Goal: Task Accomplishment & Management: Manage account settings

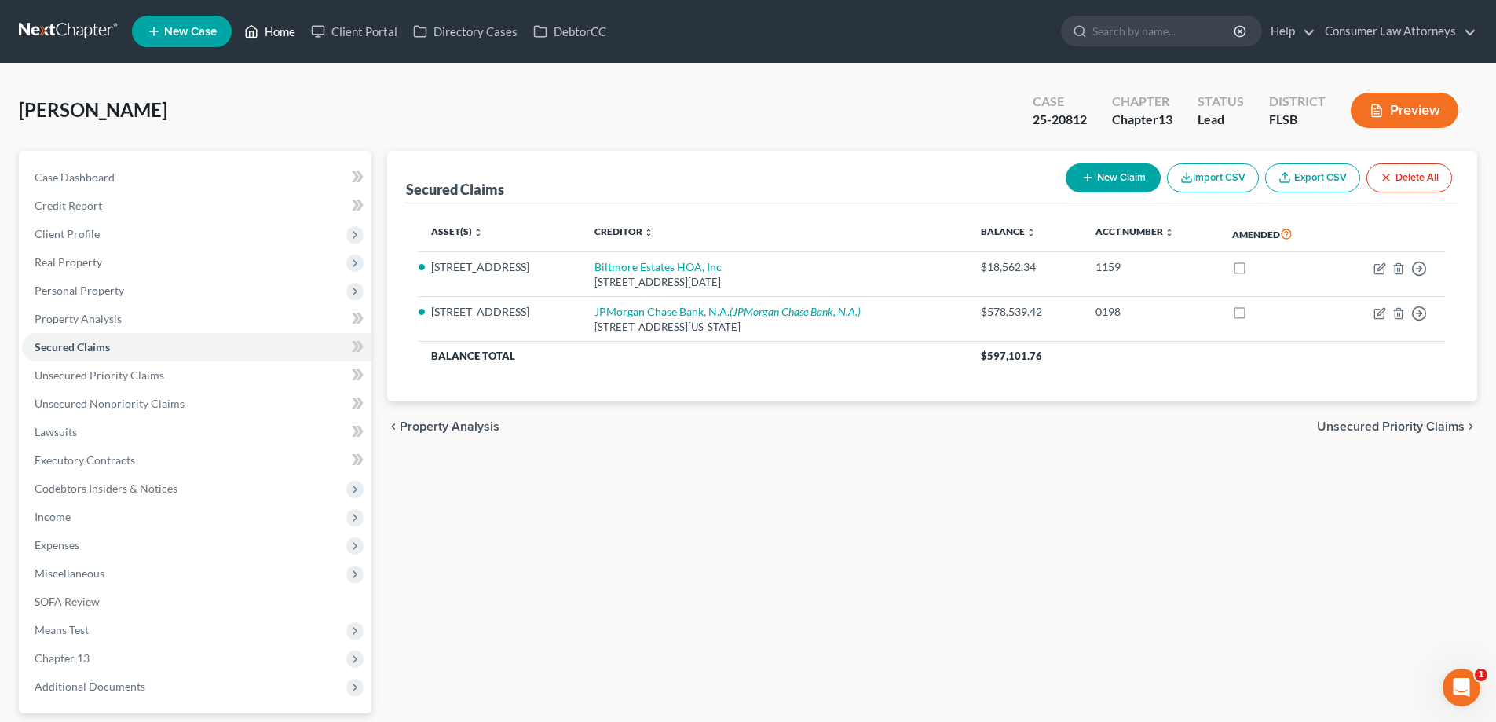
click at [277, 27] on link "Home" at bounding box center [269, 31] width 67 height 28
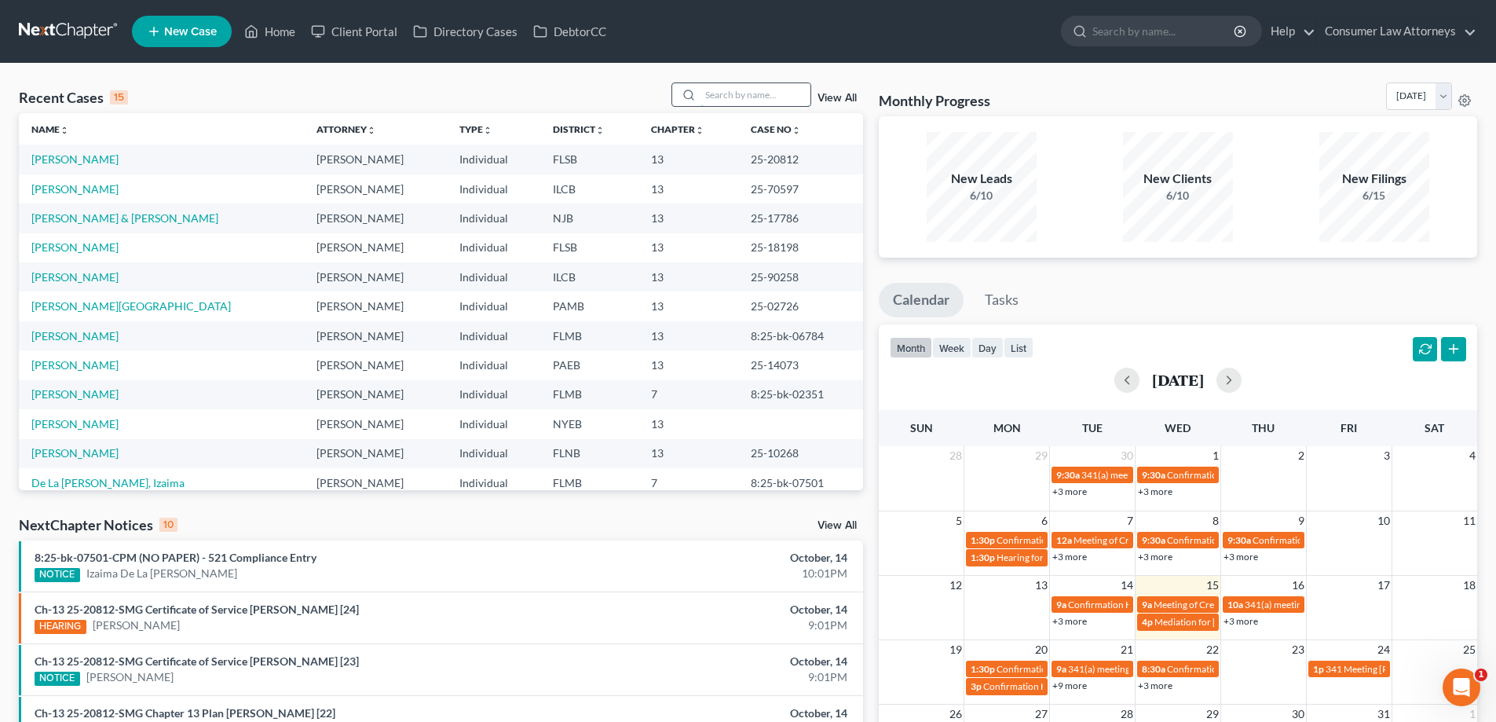
click at [783, 95] on input "search" at bounding box center [755, 94] width 110 height 23
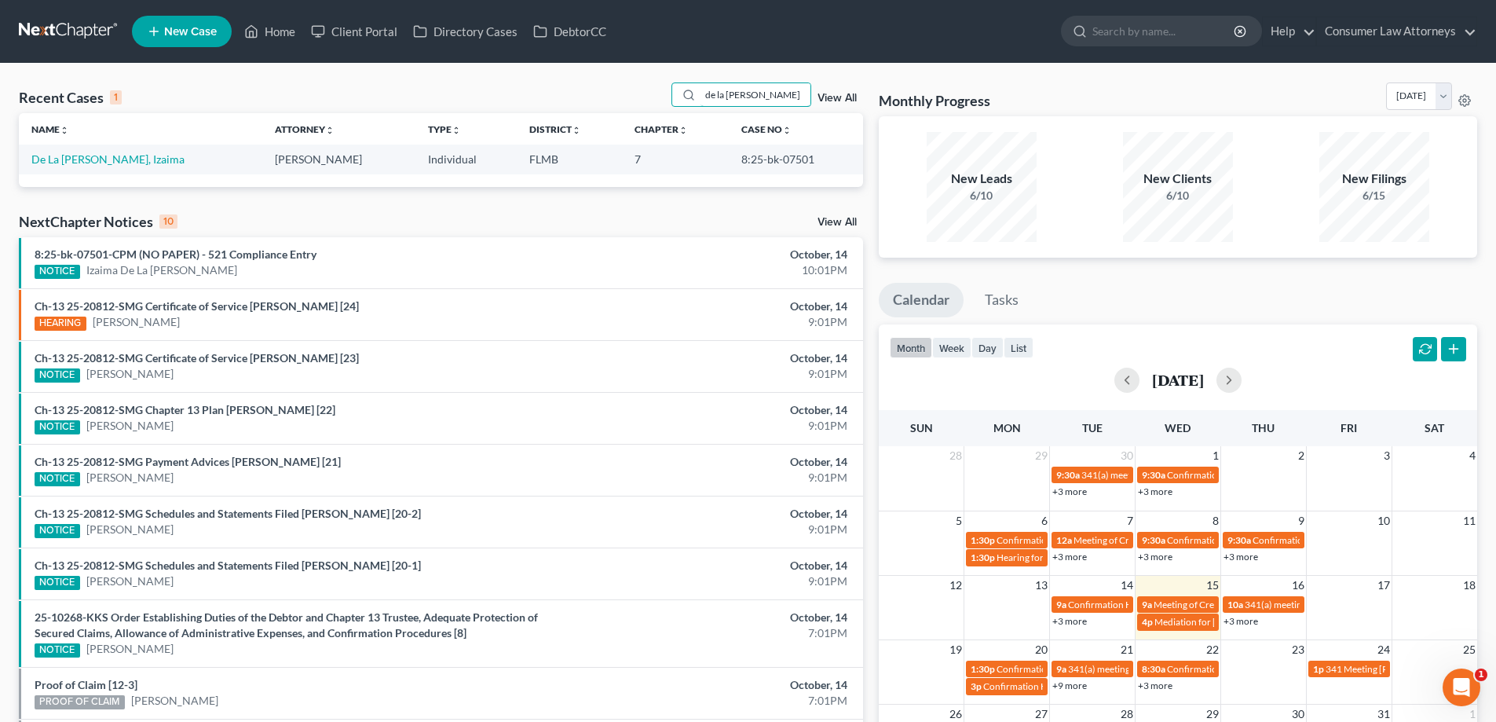
type input "de la [PERSON_NAME]"
click at [64, 159] on link "De La [PERSON_NAME], Izaima" at bounding box center [107, 158] width 153 height 13
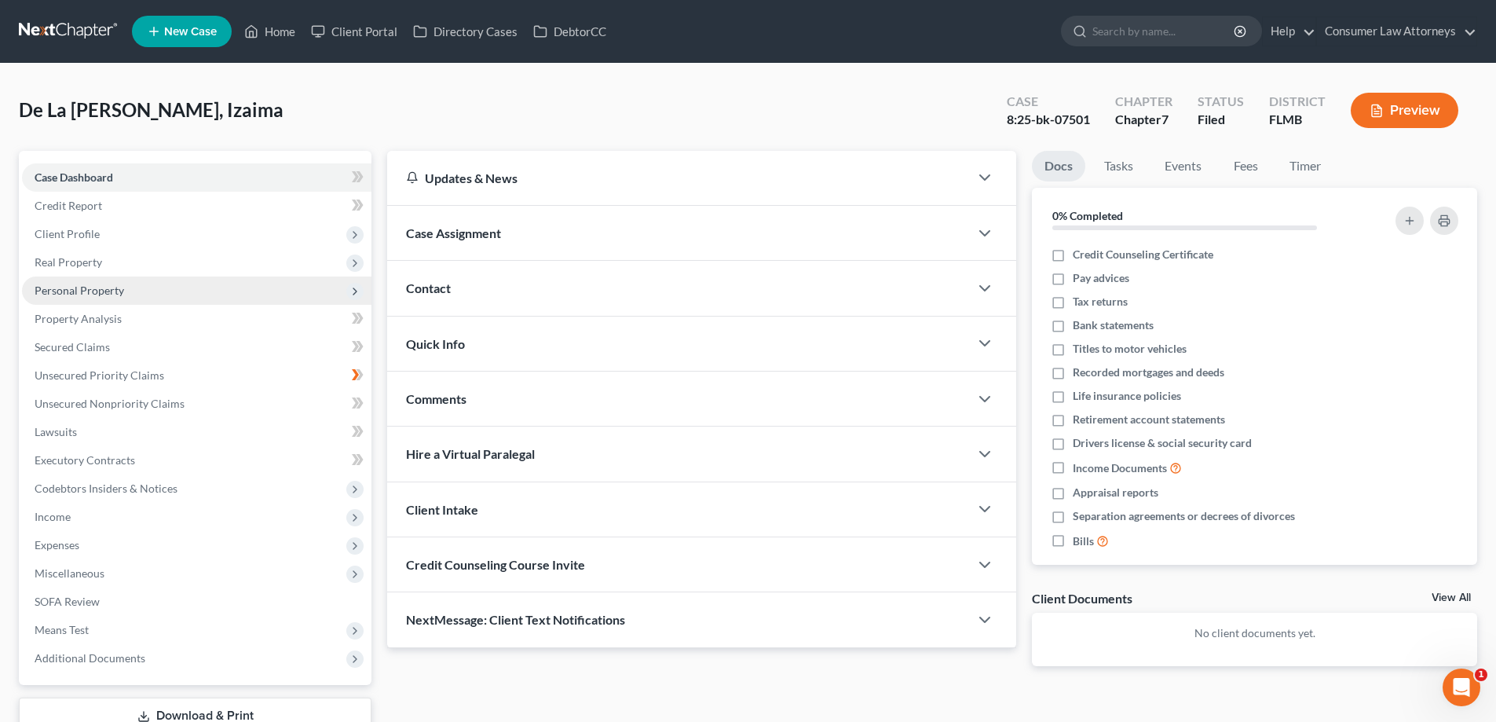
click at [64, 287] on span "Personal Property" at bounding box center [80, 289] width 90 height 13
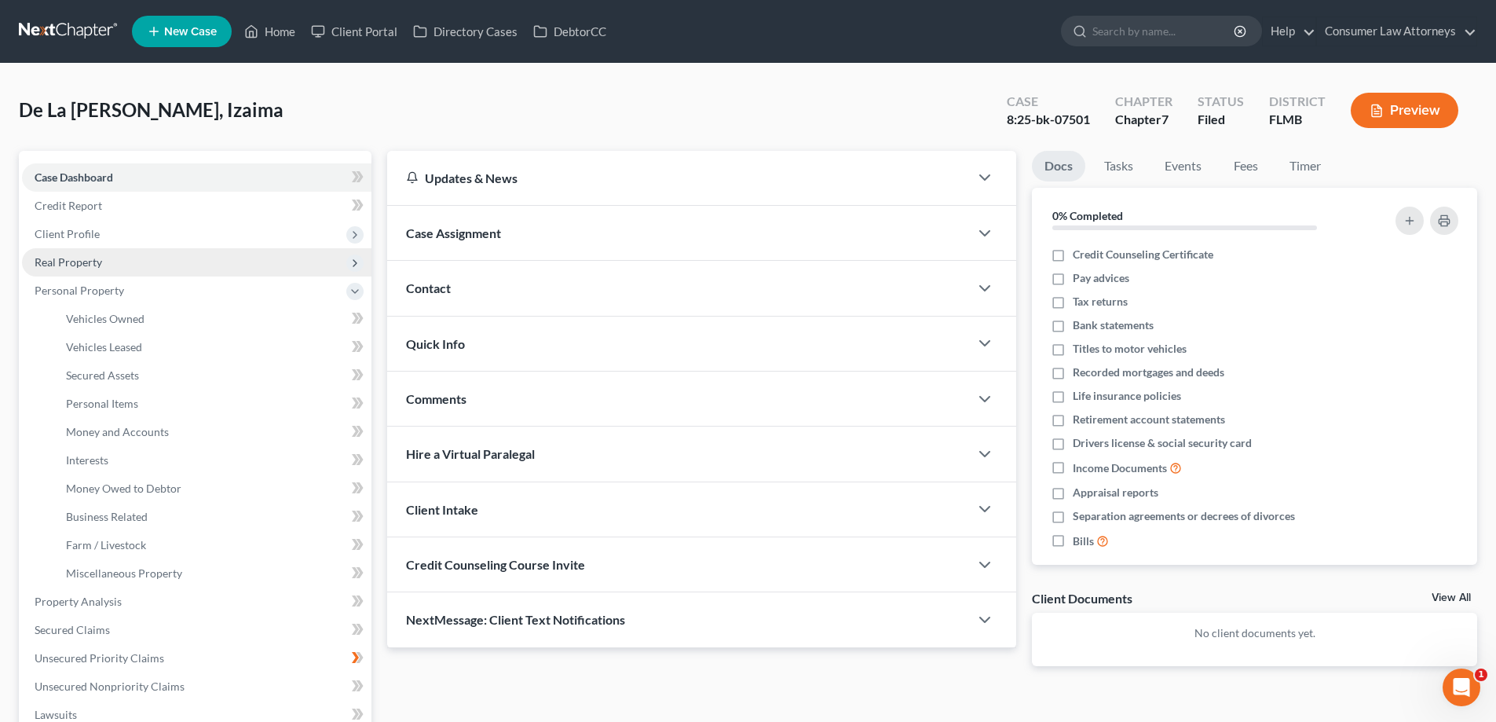
click at [56, 251] on span "Real Property" at bounding box center [196, 262] width 349 height 28
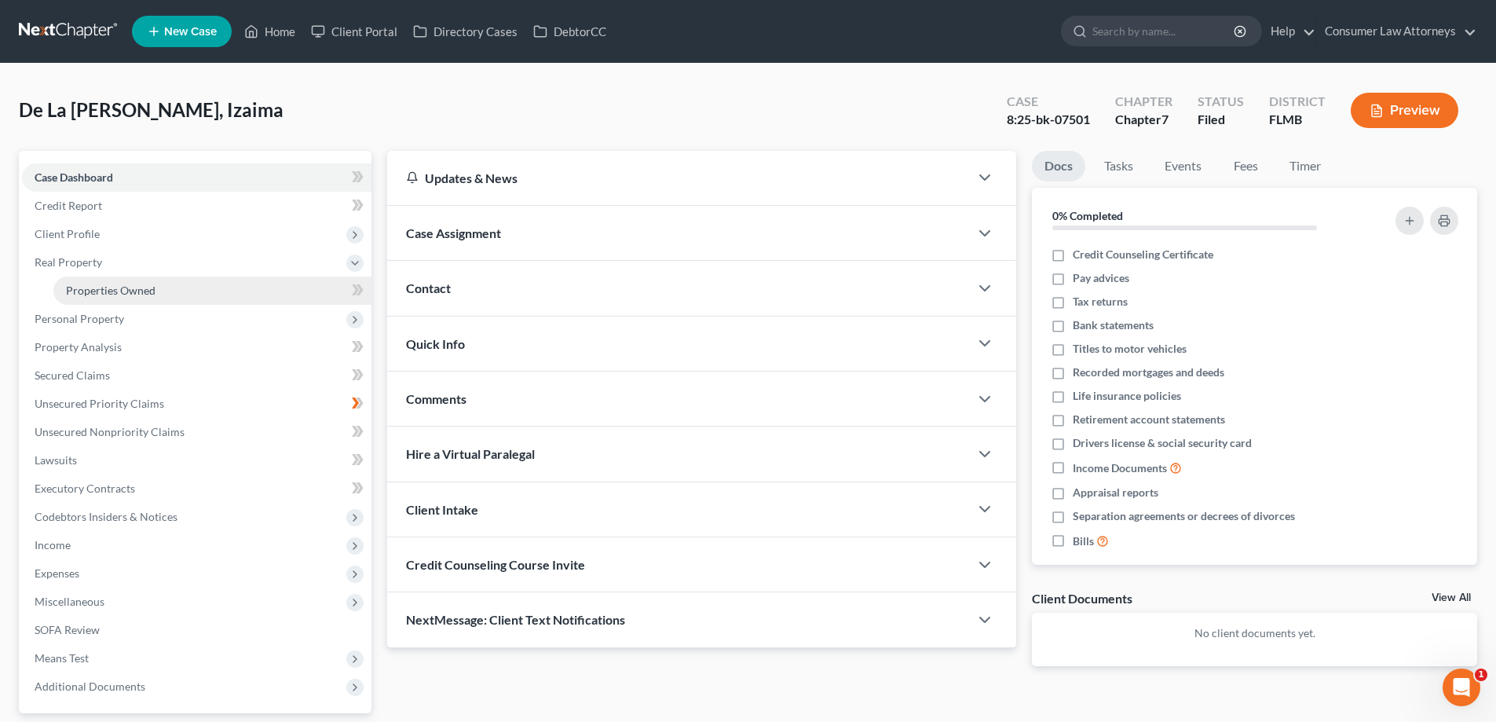
click at [97, 283] on span "Properties Owned" at bounding box center [111, 289] width 90 height 13
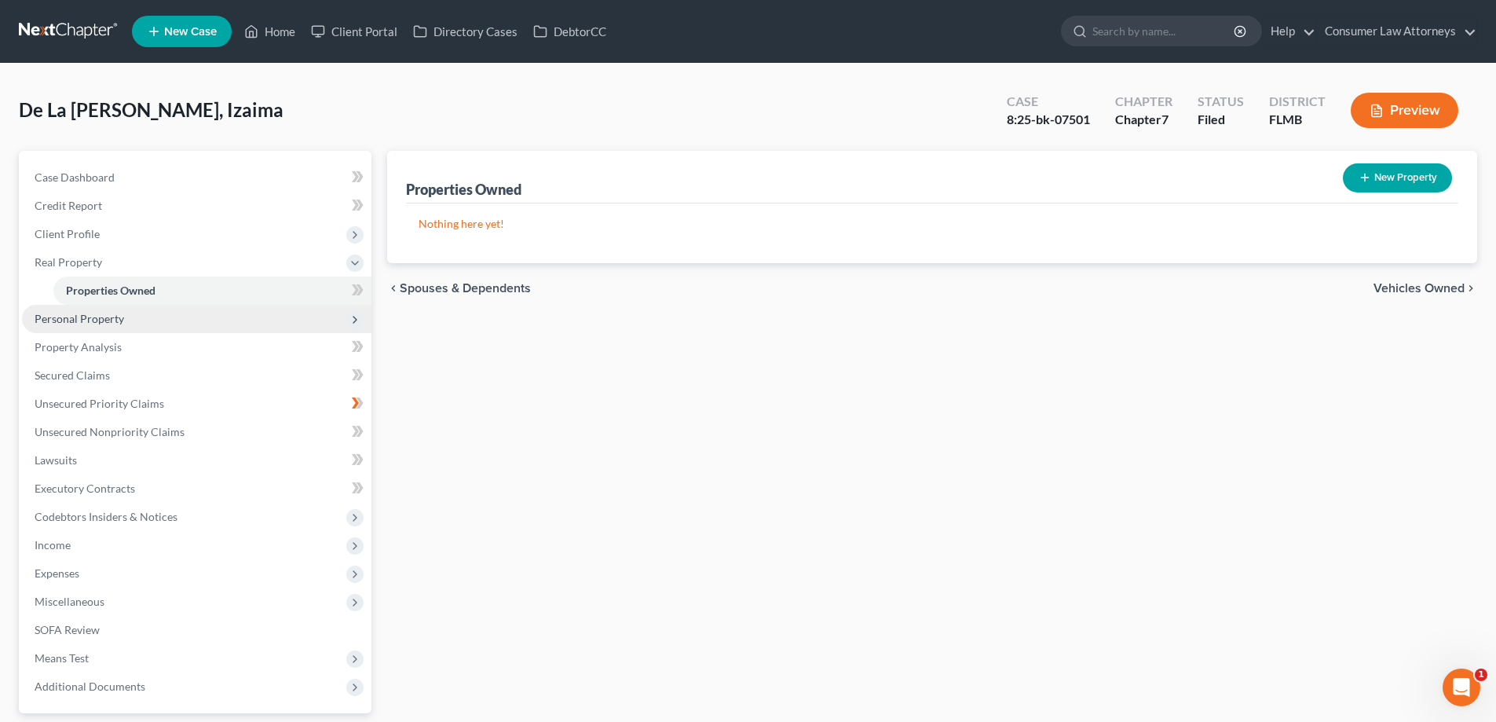
click at [86, 330] on span "Personal Property" at bounding box center [196, 319] width 349 height 28
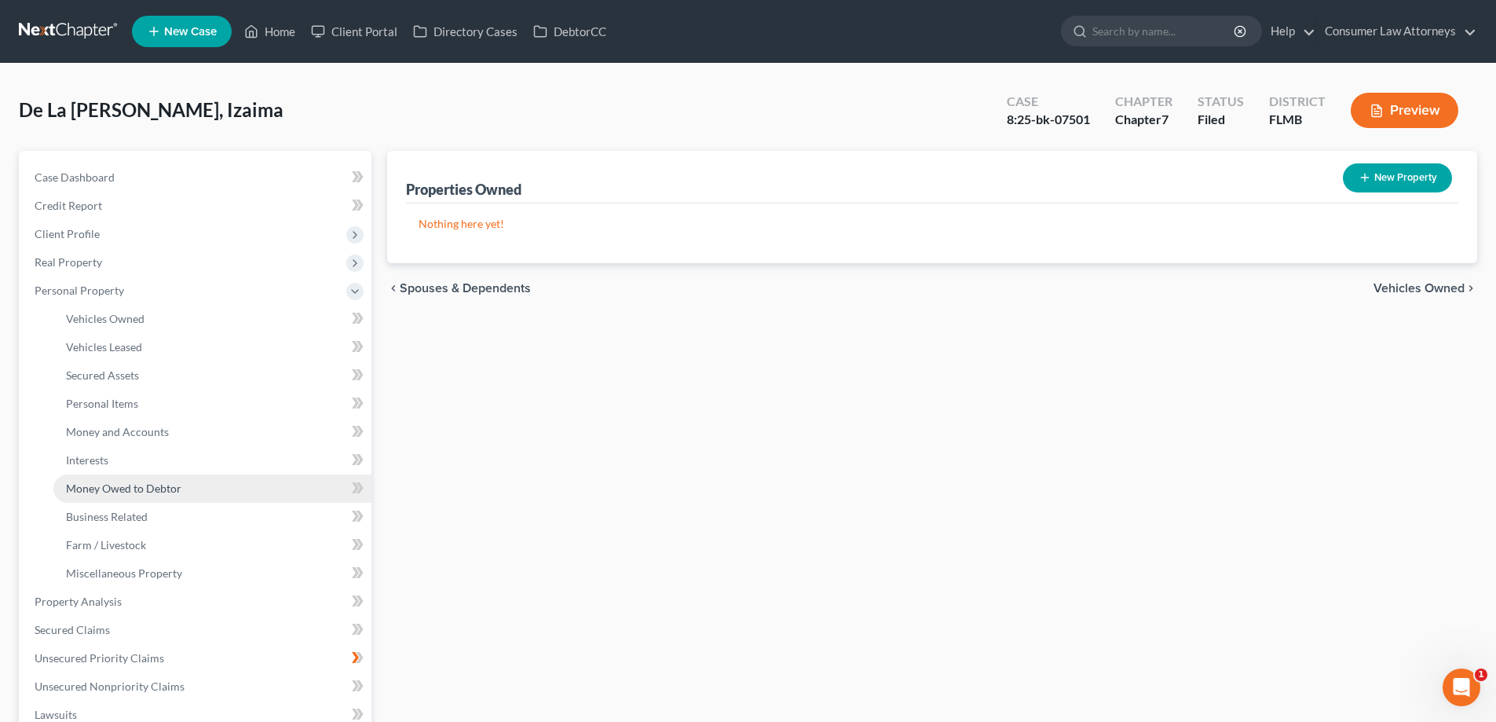
click at [115, 484] on span "Money Owed to Debtor" at bounding box center [123, 487] width 115 height 13
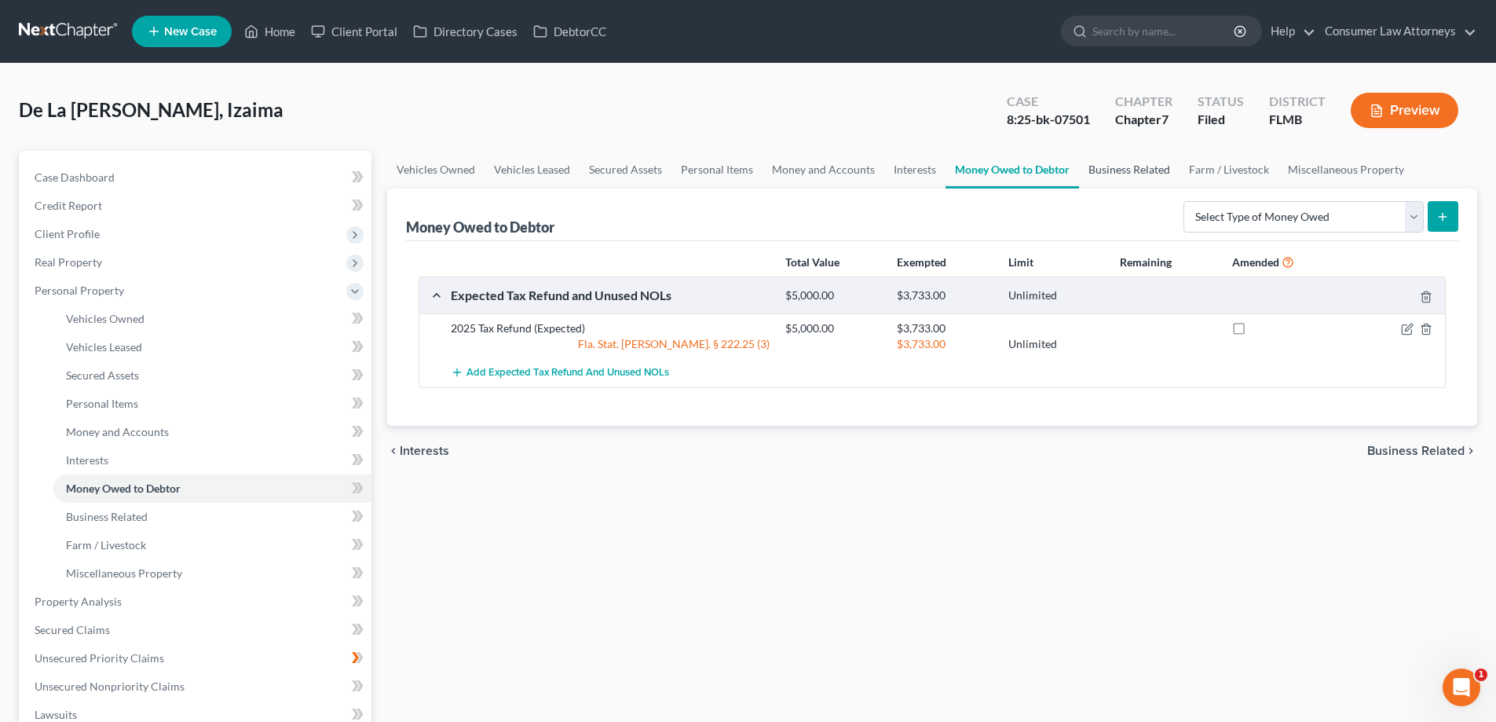
click at [1111, 174] on link "Business Related" at bounding box center [1129, 170] width 101 height 38
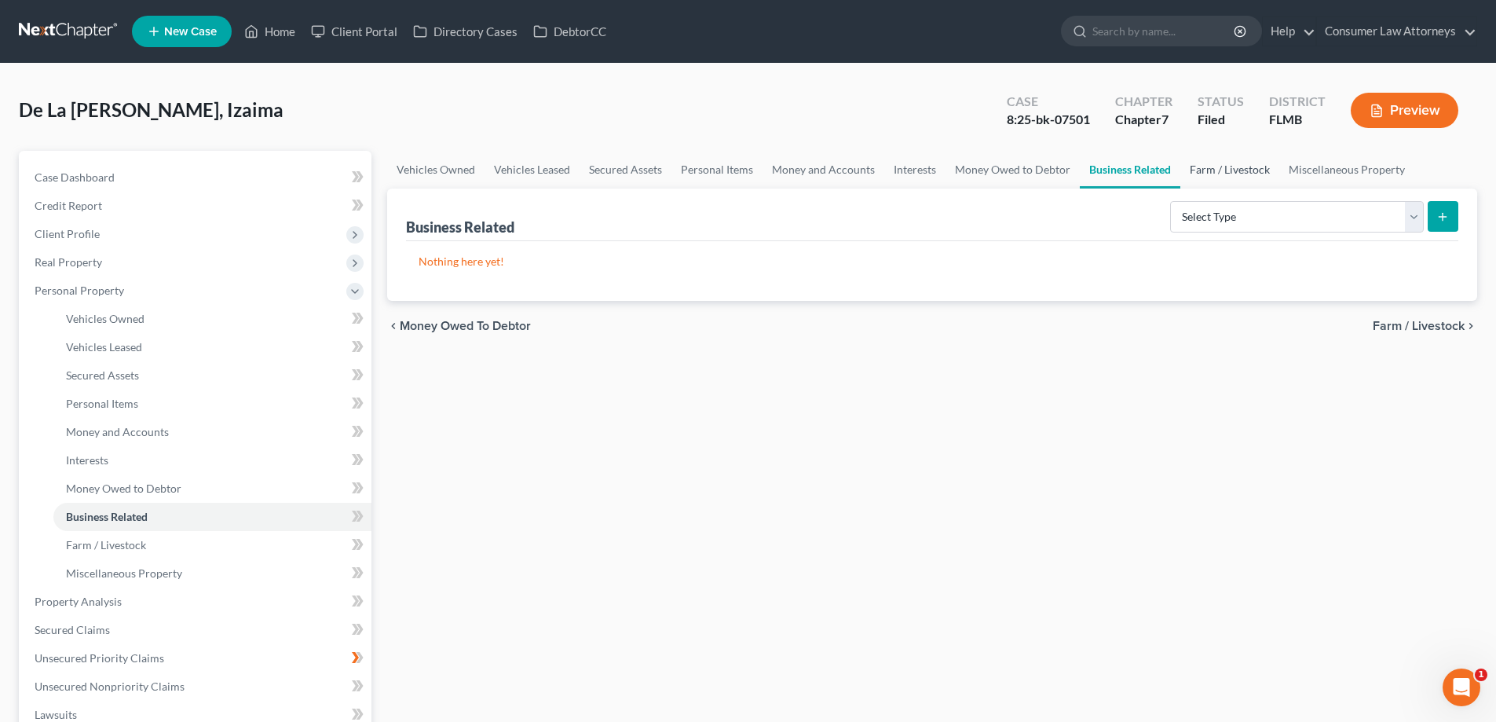
click at [1220, 173] on link "Farm / Livestock" at bounding box center [1229, 170] width 99 height 38
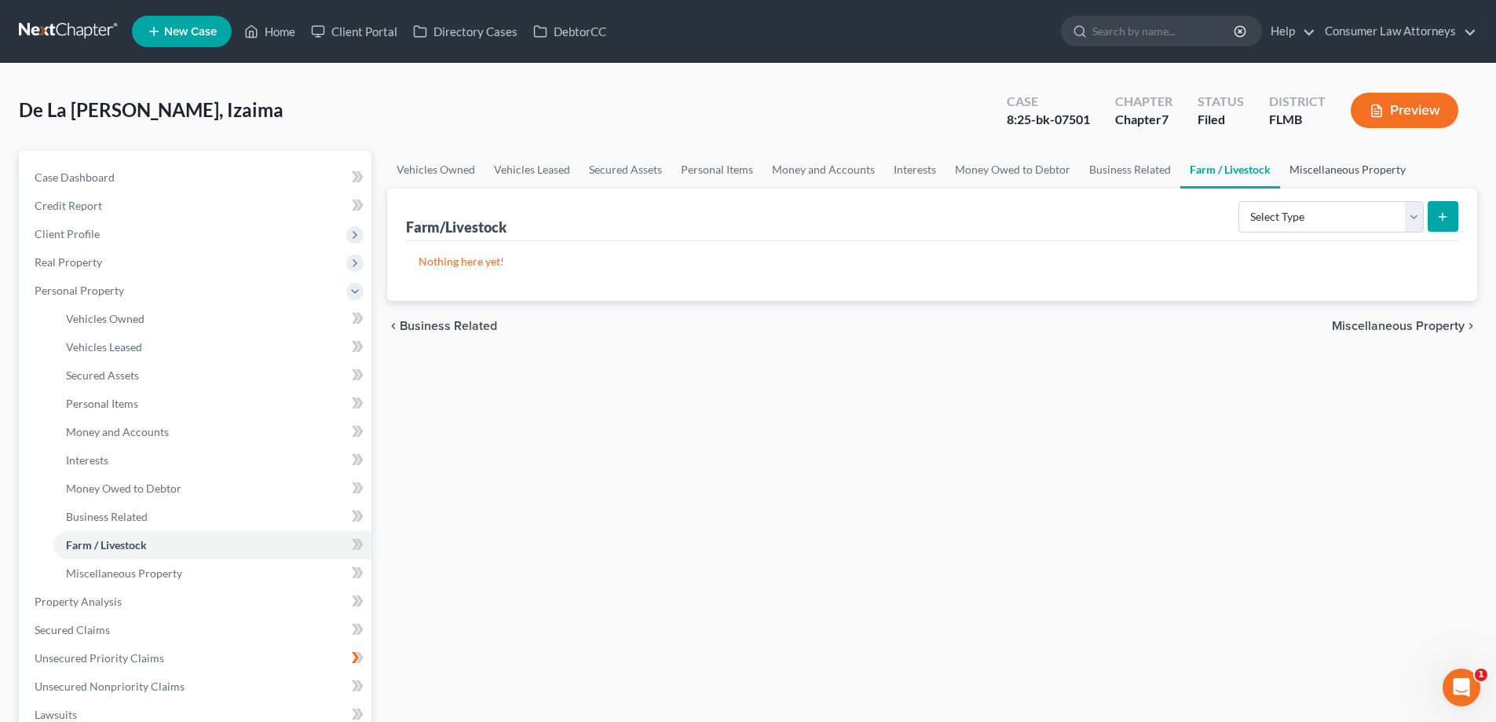
click at [1333, 174] on link "Miscellaneous Property" at bounding box center [1347, 170] width 135 height 38
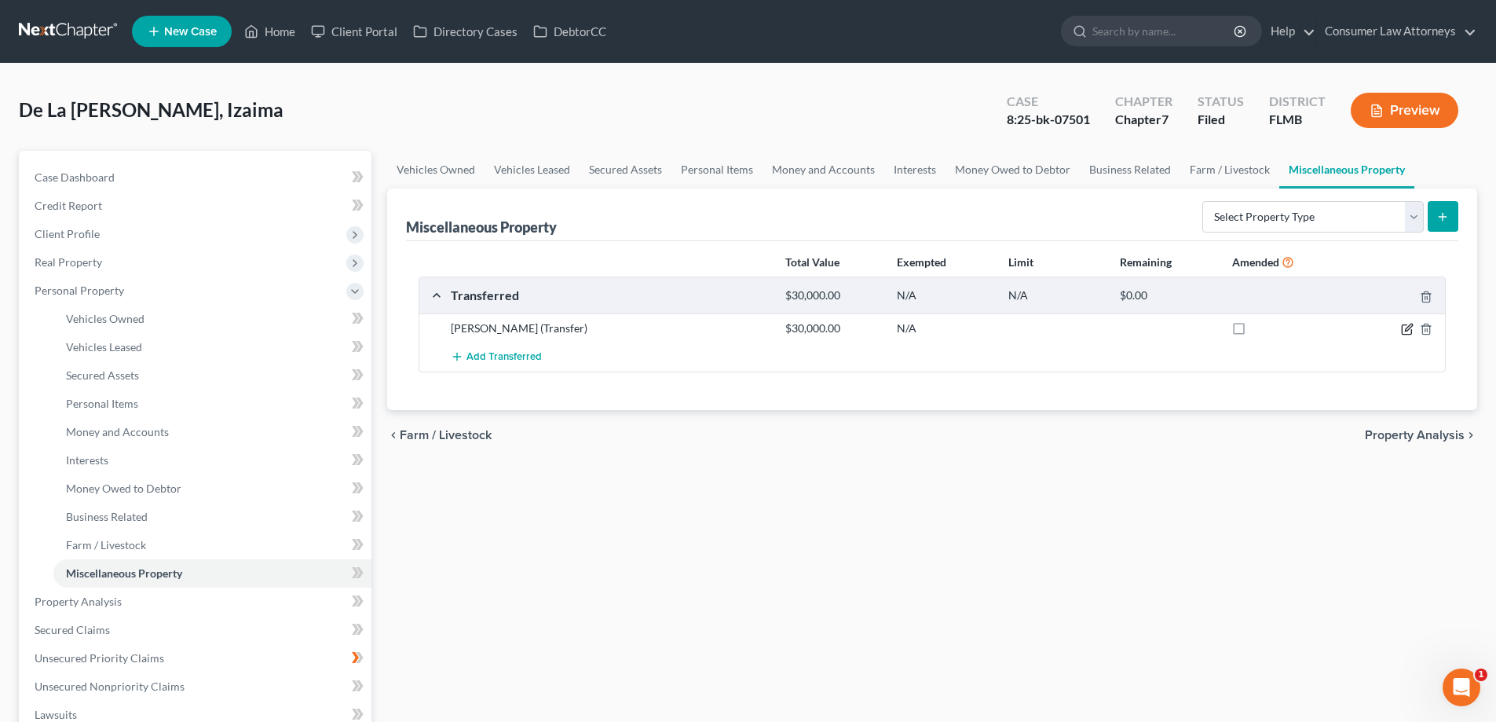
click at [1411, 332] on icon "button" at bounding box center [1406, 329] width 9 height 9
select select "Ordinary ([DATE])"
select select "9"
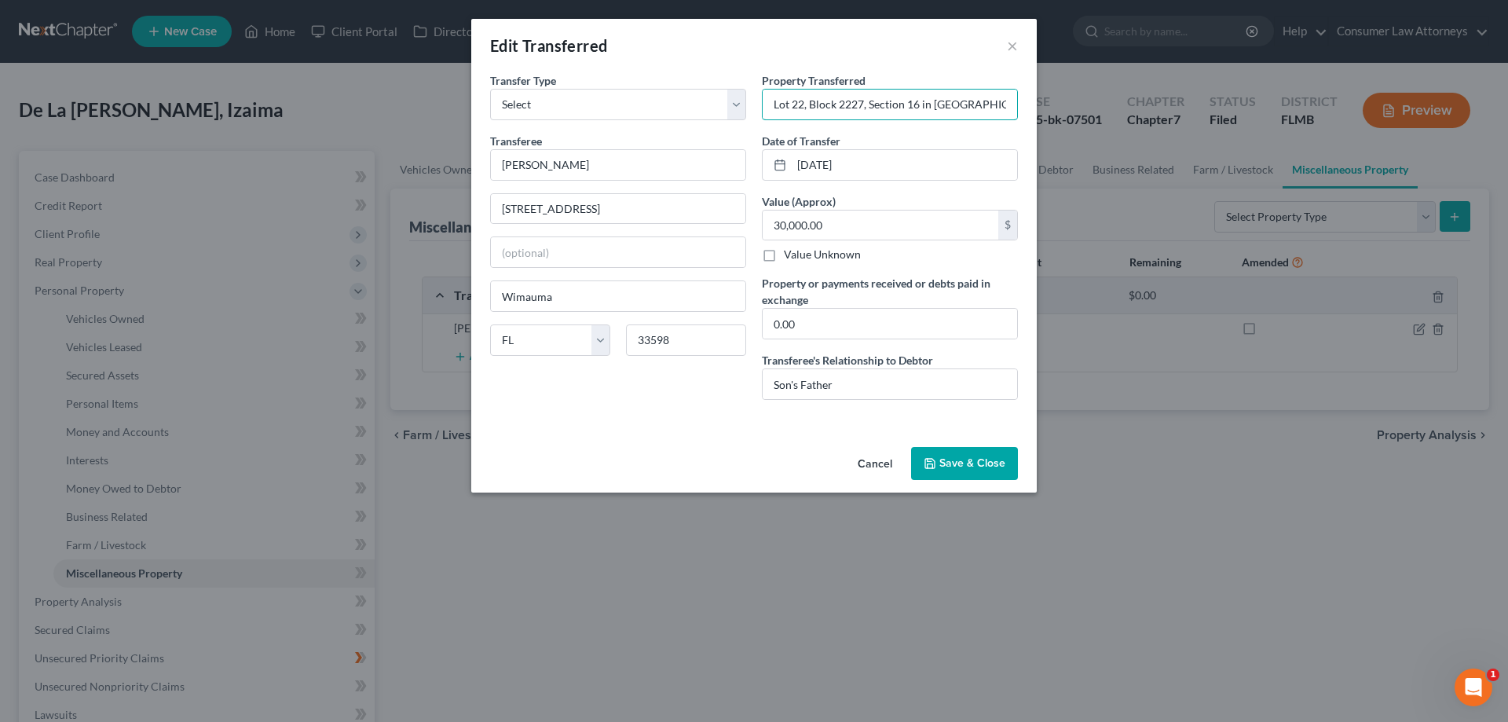
drag, startPoint x: 770, startPoint y: 105, endPoint x: 1039, endPoint y: 111, distance: 269.4
click at [1039, 111] on div "Edit Transferred × An exemption set must first be selected from the Filing Info…" at bounding box center [754, 361] width 1508 height 722
click at [986, 465] on button "Save & Close" at bounding box center [964, 463] width 107 height 33
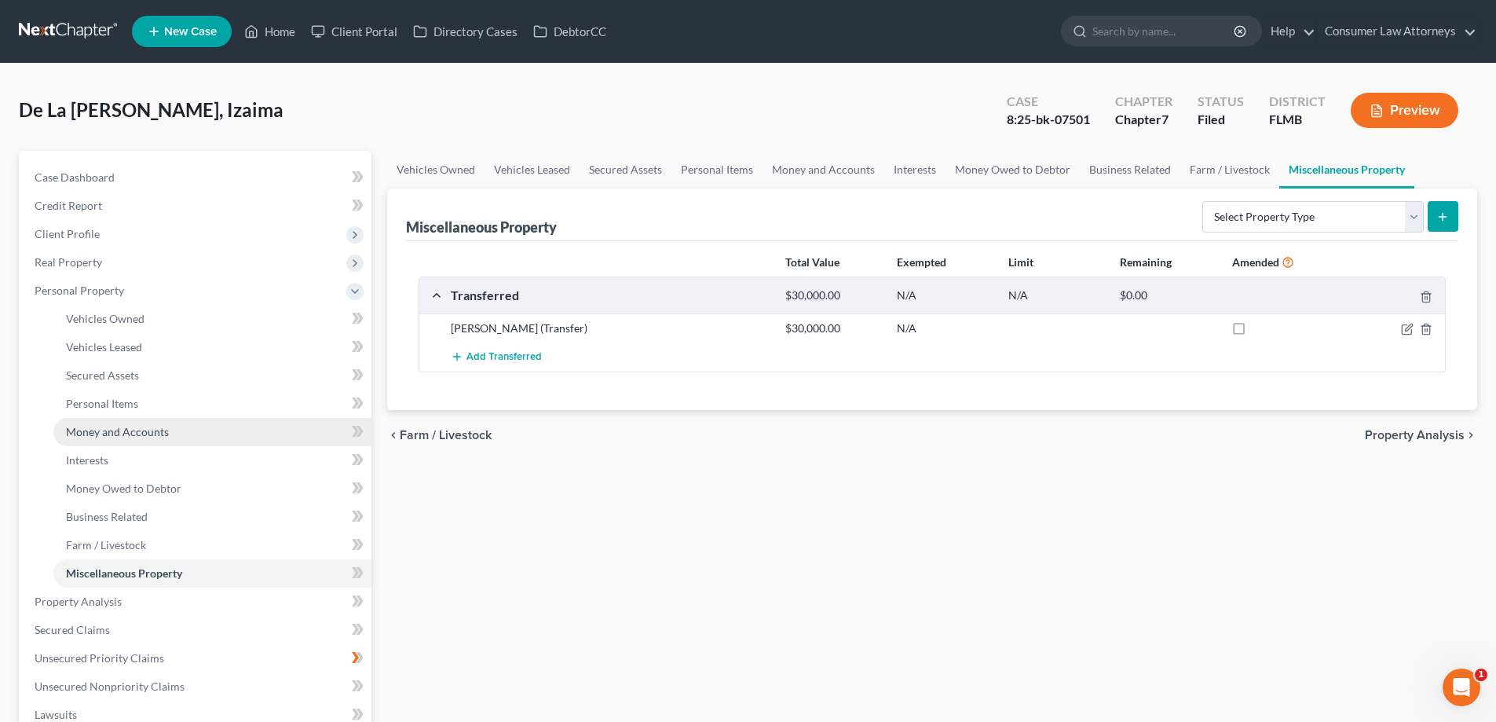
click at [115, 433] on span "Money and Accounts" at bounding box center [117, 431] width 103 height 13
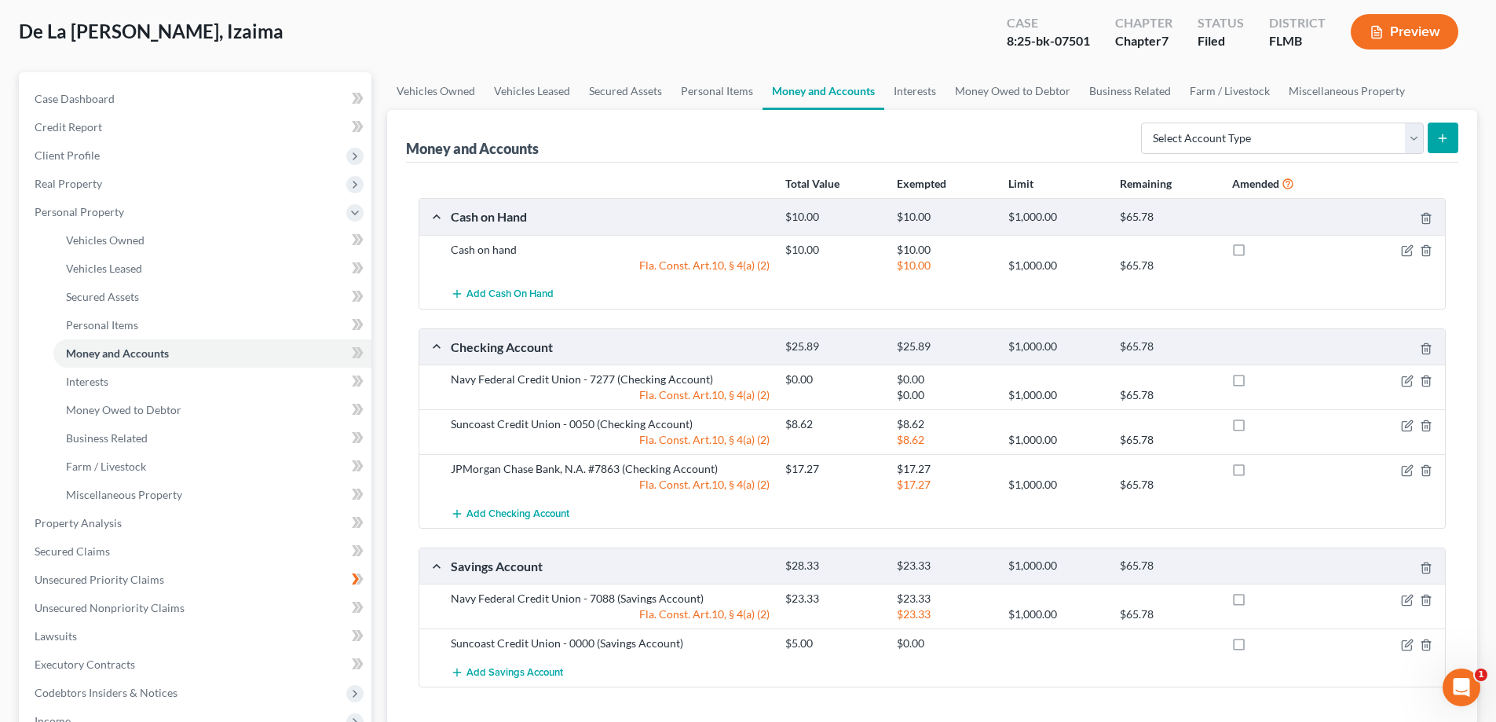
scroll to position [157, 0]
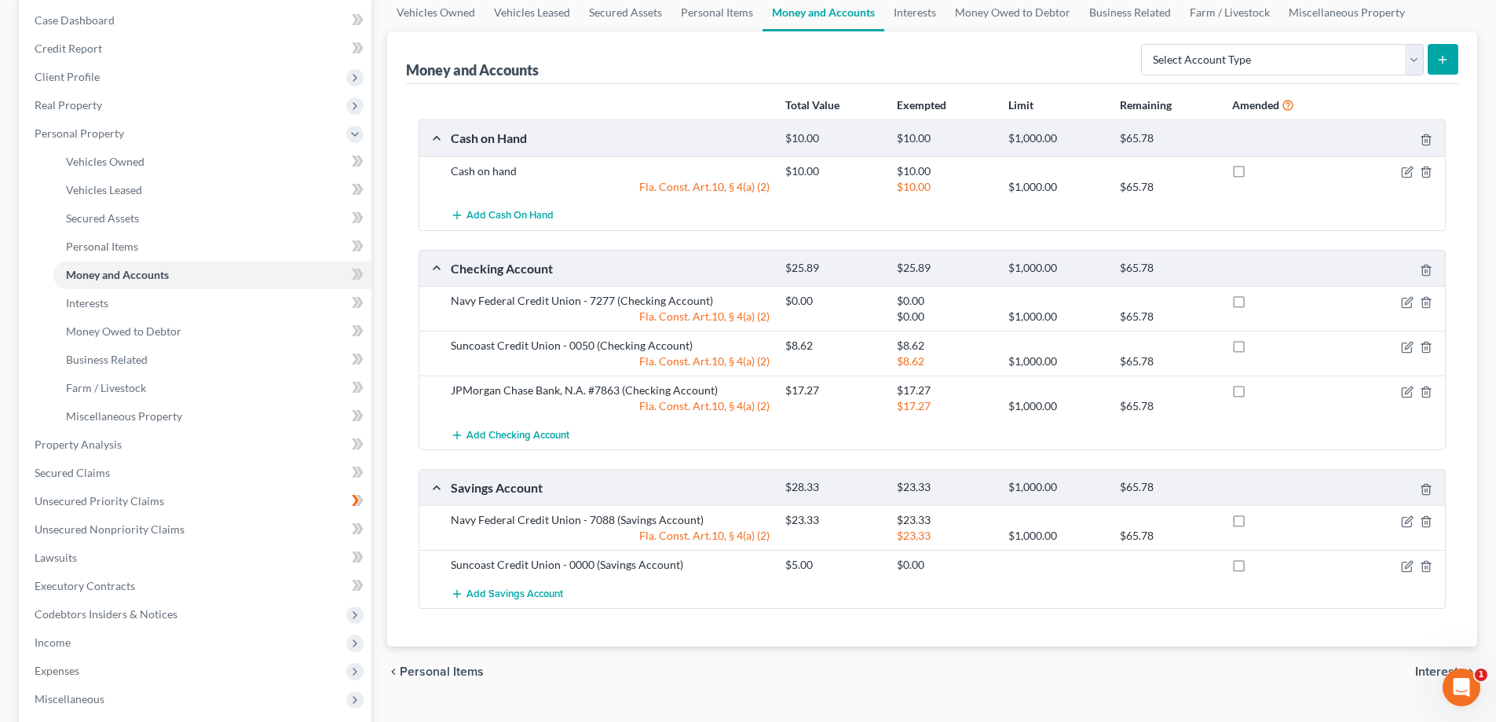
click at [699, 377] on div "JPMorgan Chase Bank, N.A. #7863 (Checking Account) $17.27 $17.27 Fla. Const. Ar…" at bounding box center [932, 397] width 1026 height 45
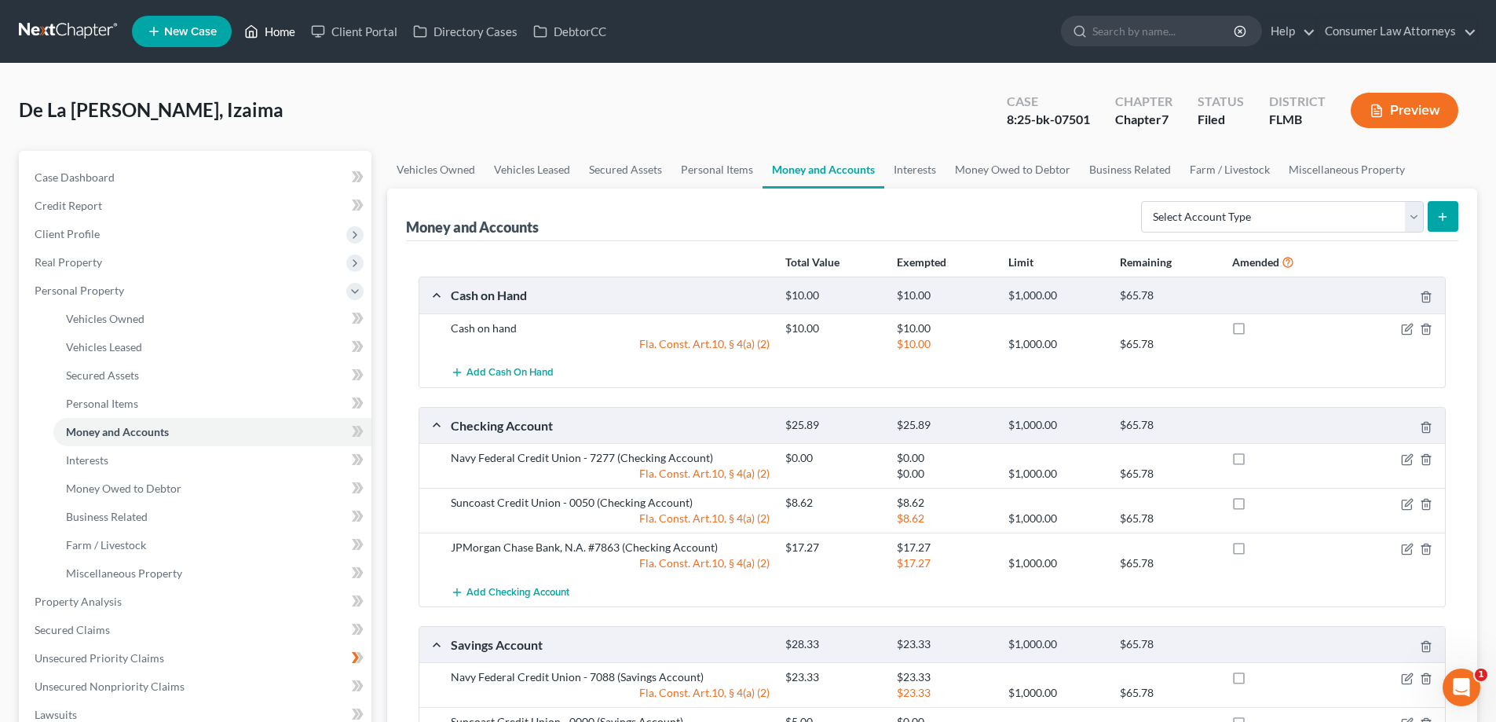
click at [285, 19] on link "Home" at bounding box center [269, 31] width 67 height 28
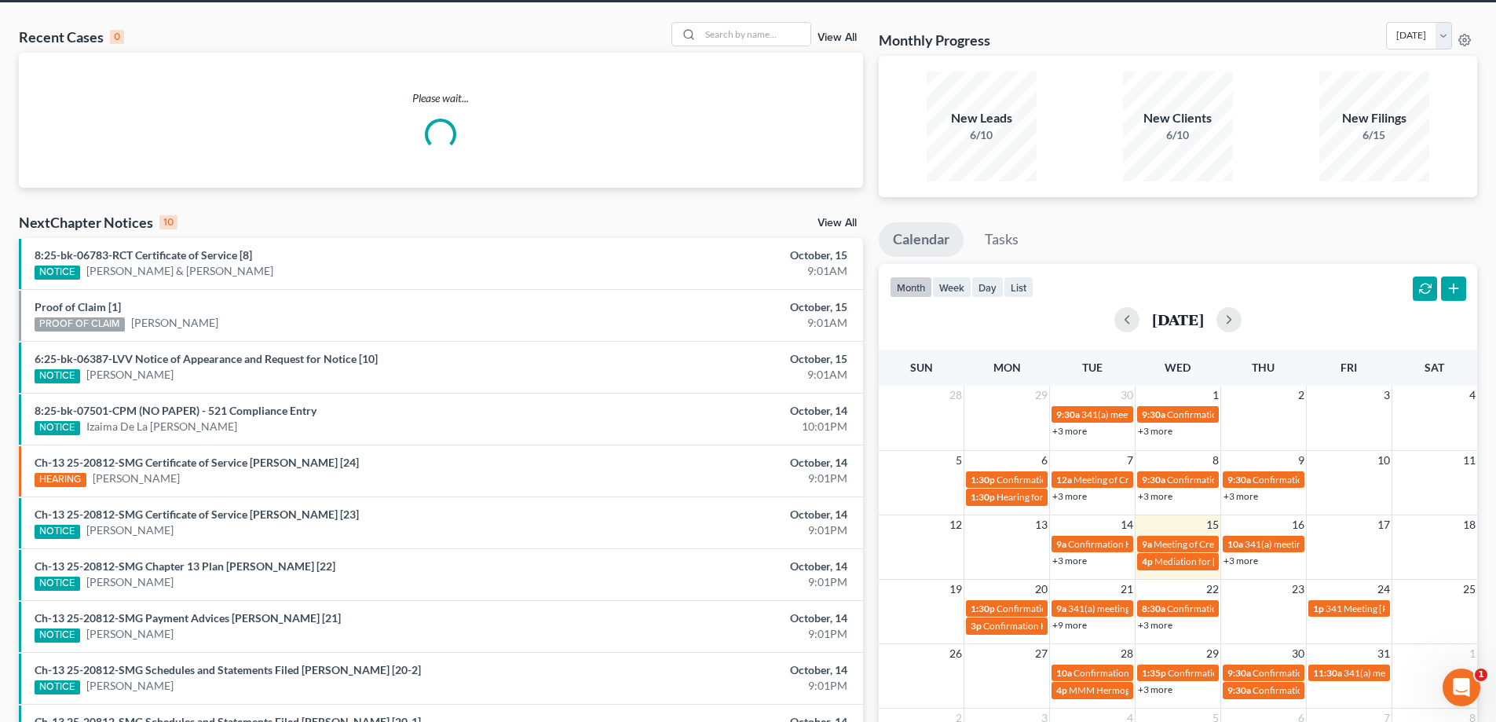
scroll to position [79, 0]
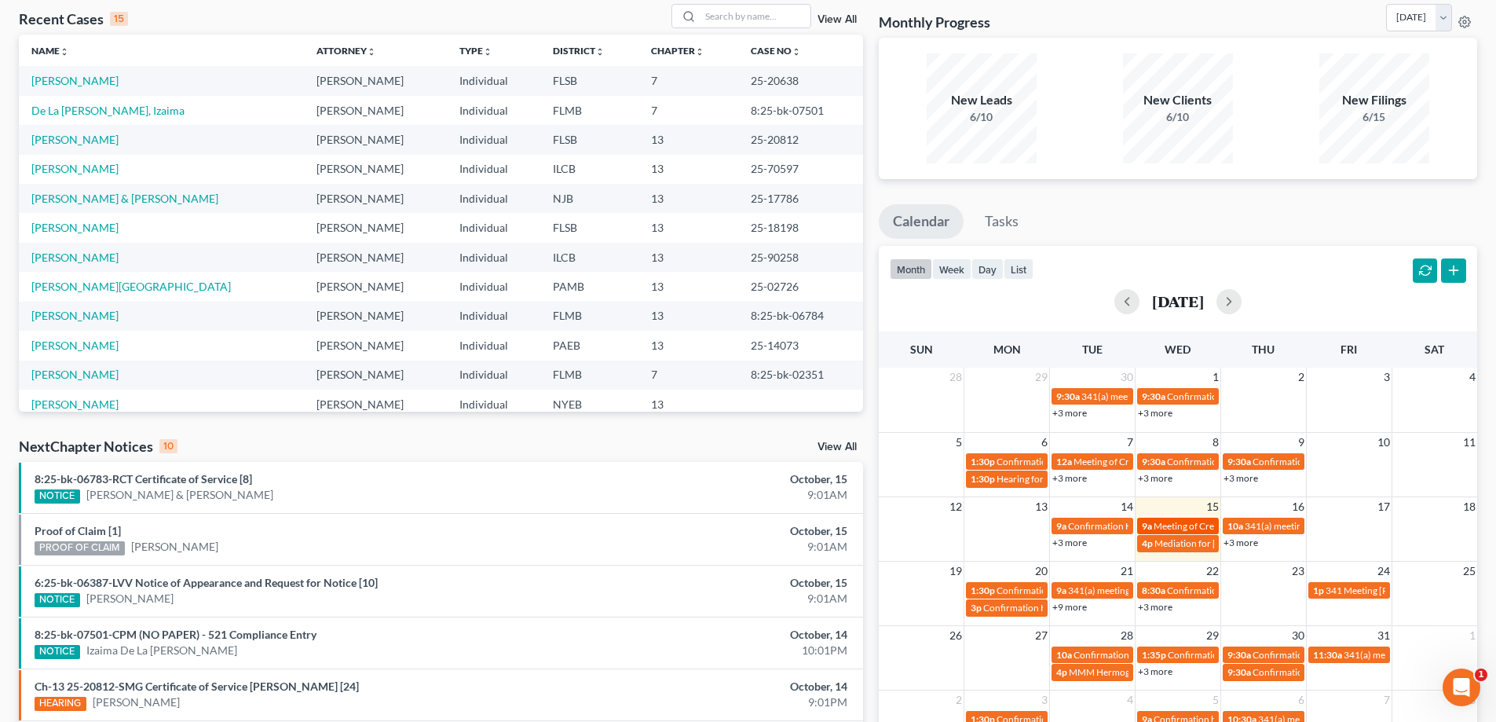
click at [1179, 528] on span "Meeting of Creditors for [PERSON_NAME]" at bounding box center [1241, 526] width 174 height 12
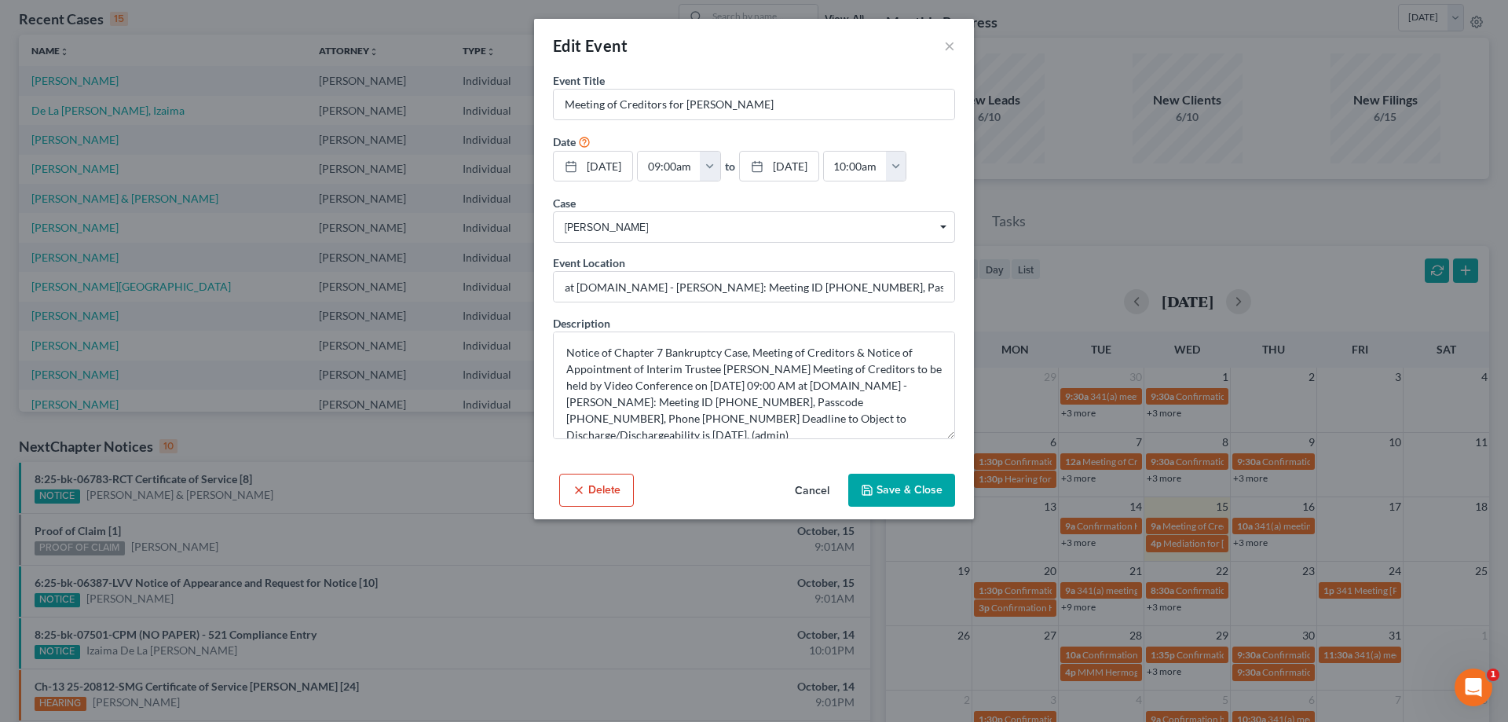
click at [931, 506] on button "Save & Close" at bounding box center [901, 490] width 107 height 33
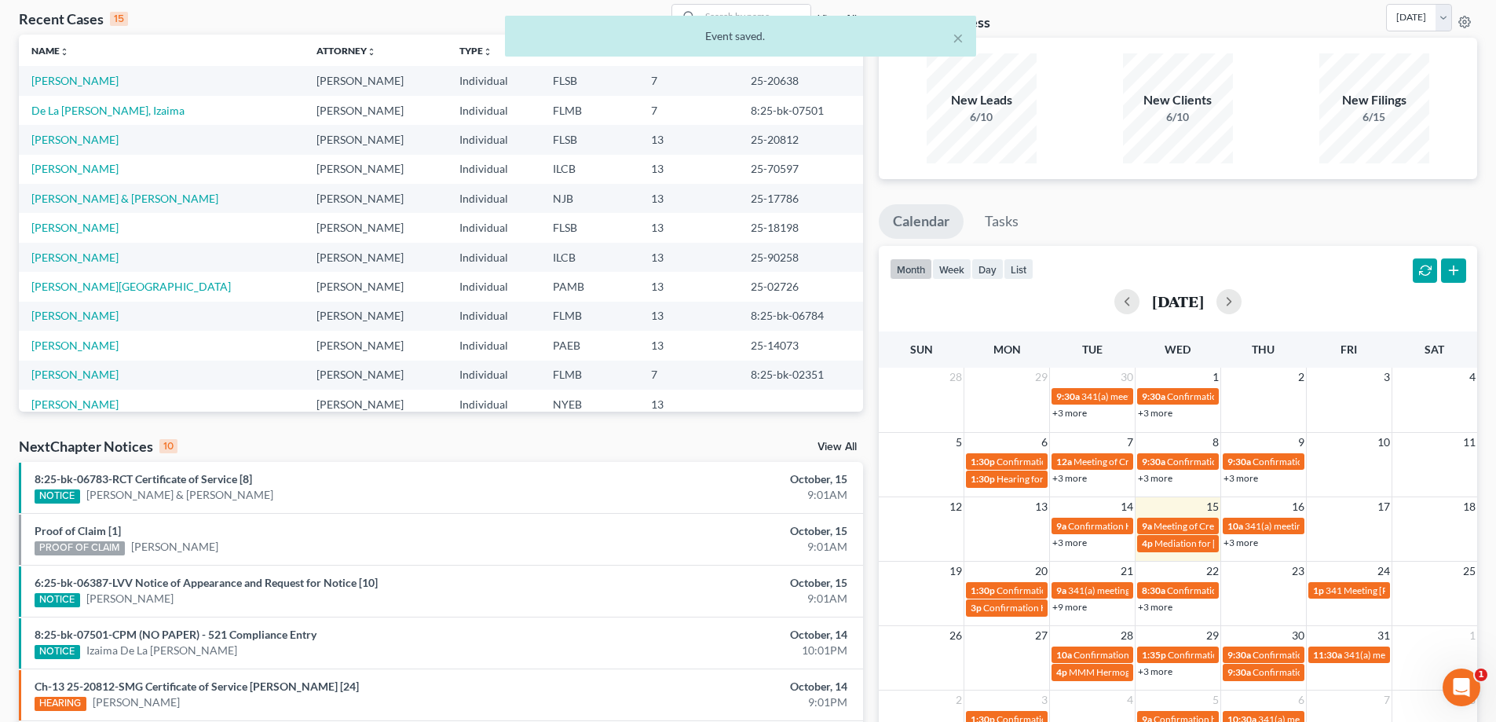
click at [1195, 547] on span "Mediation for [PERSON_NAME]" at bounding box center [1220, 543] width 132 height 12
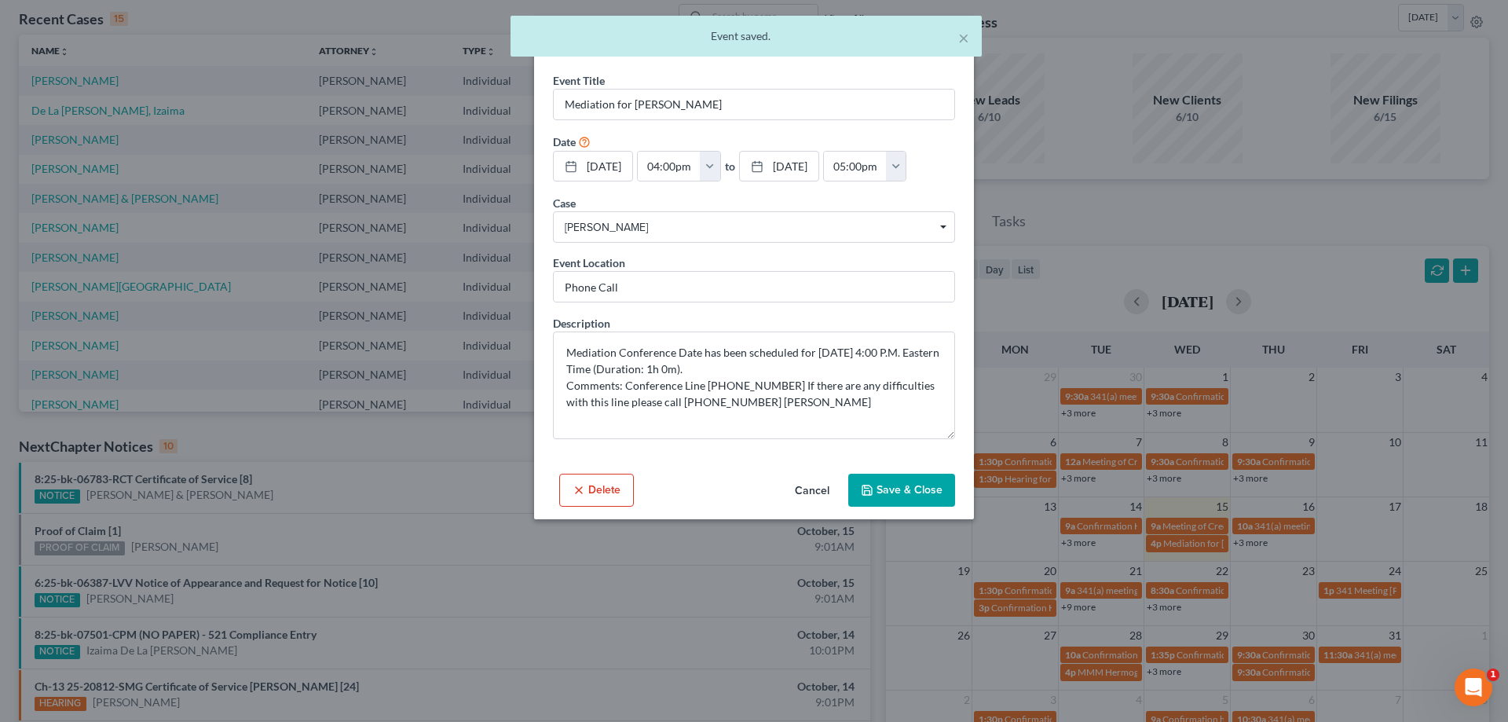
click at [863, 496] on icon "button" at bounding box center [867, 490] width 13 height 13
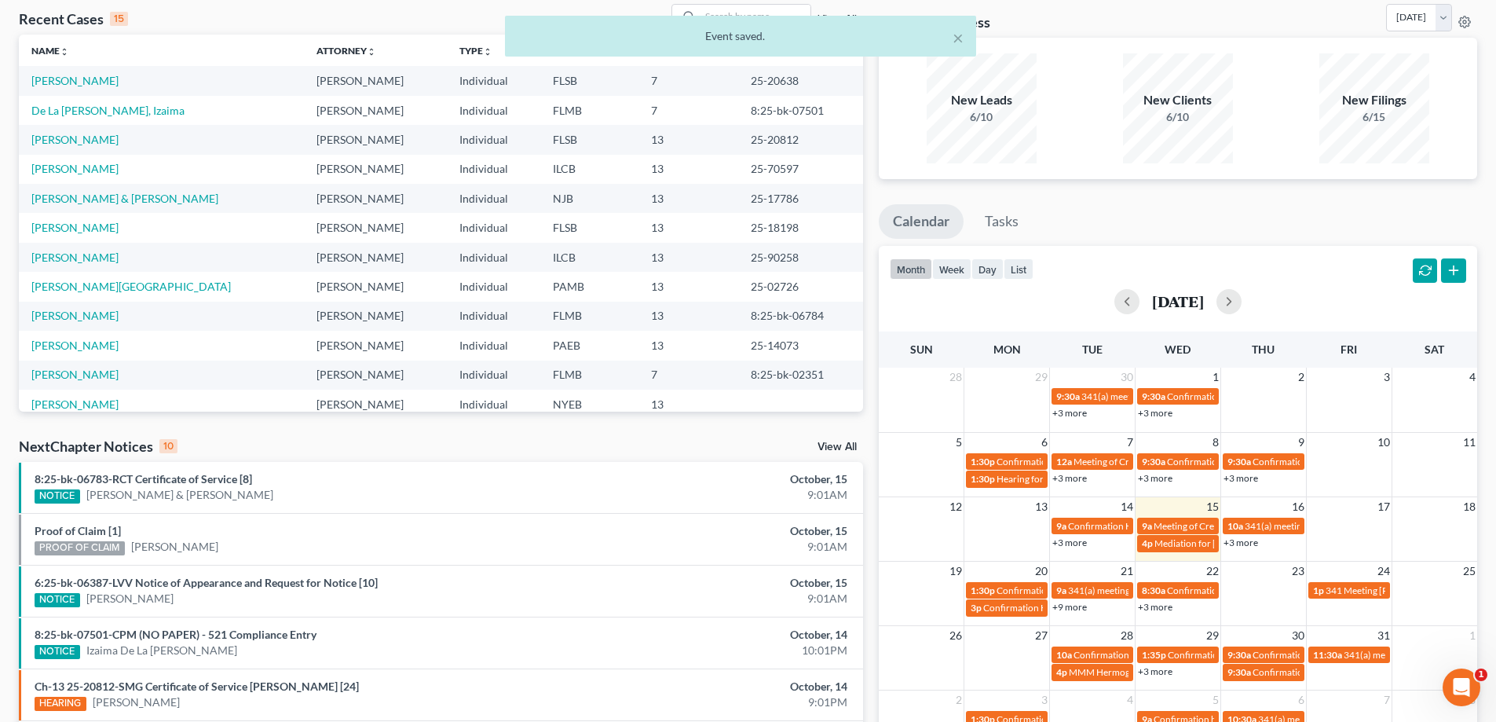
click at [1238, 540] on link "+3 more" at bounding box center [1240, 542] width 35 height 12
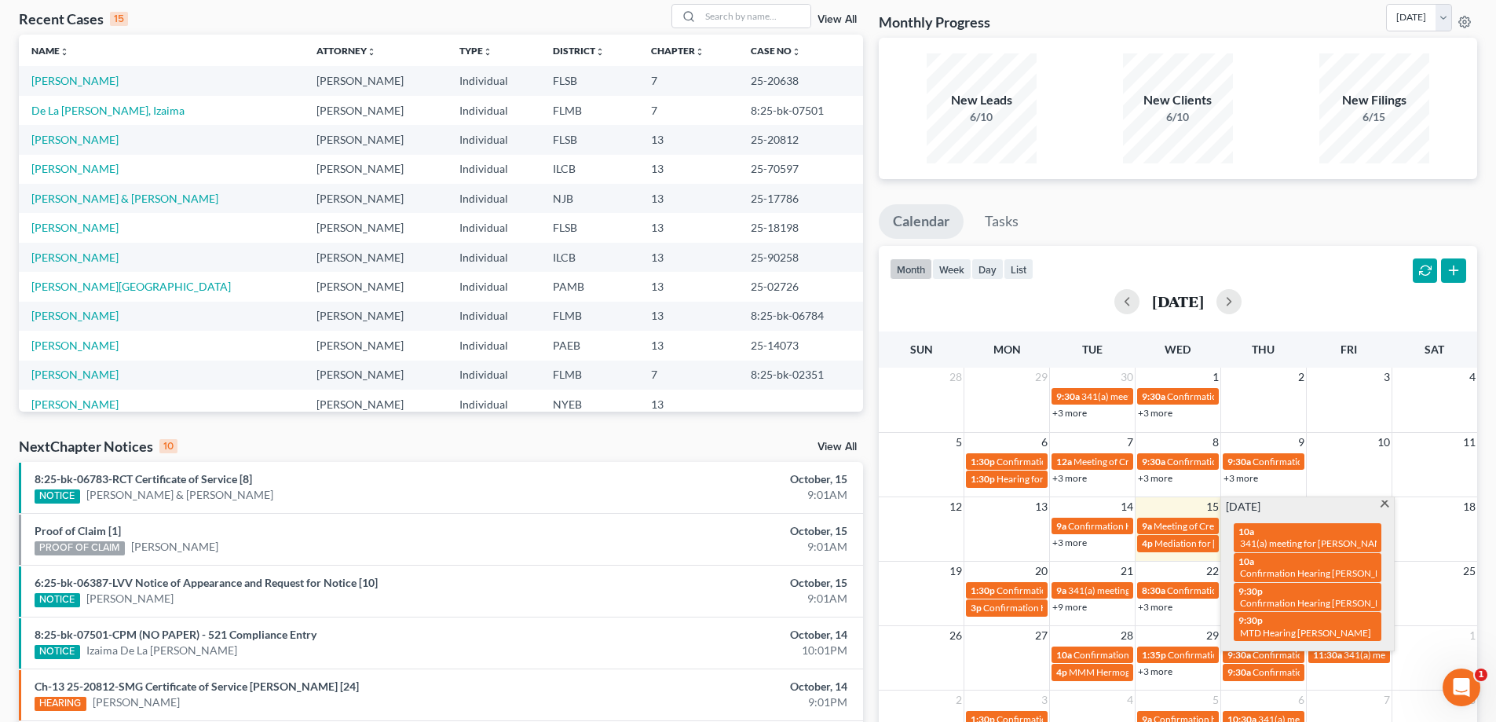
click at [876, 445] on div "Monthly Progress Bankruptcy Bankruptcy [DATE] [DATE] [DATE] [DATE] [DATE] [DATE…" at bounding box center [1178, 504] width 614 height 1000
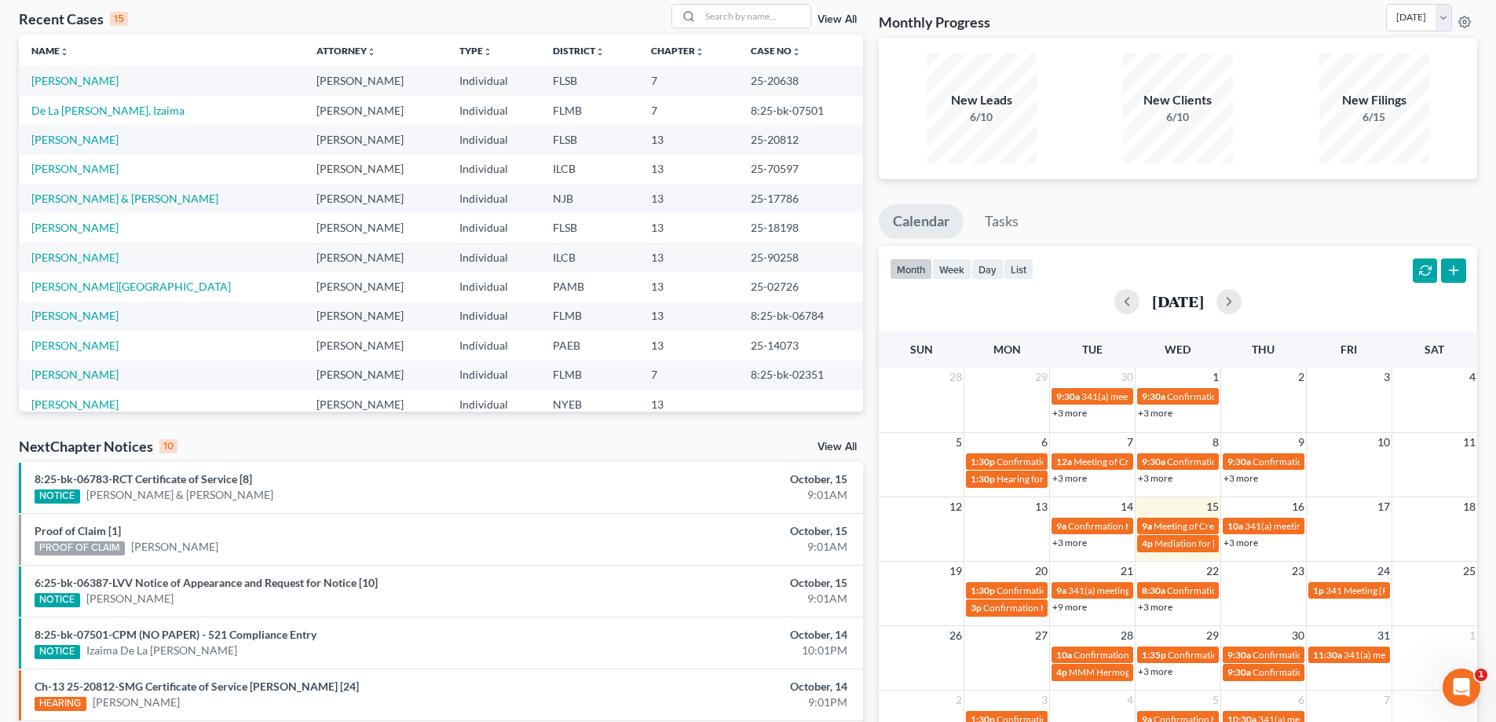
click at [1078, 607] on link "+9 more" at bounding box center [1069, 607] width 35 height 12
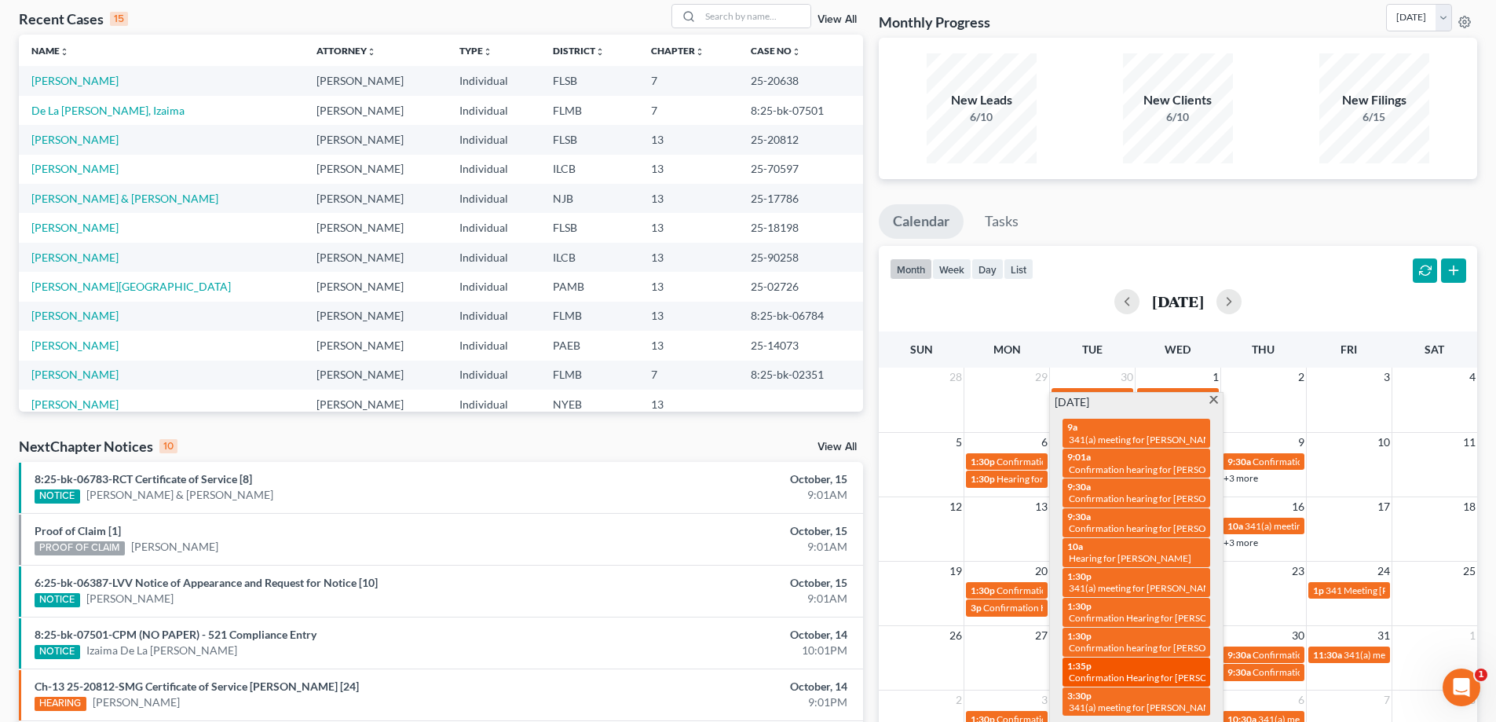
click at [1133, 671] on span "Confirmation Hearing for [PERSON_NAME]" at bounding box center [1159, 677] width 180 height 12
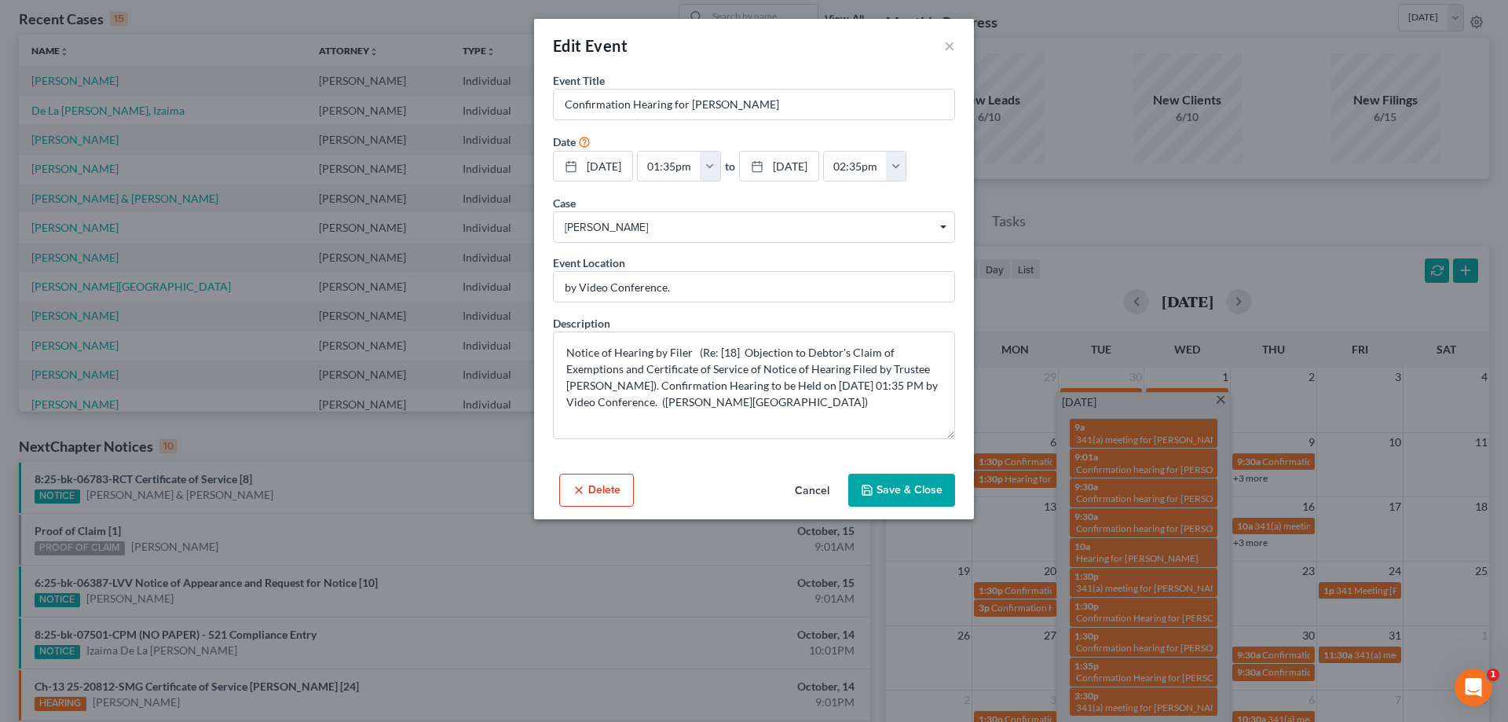
click at [926, 506] on button "Save & Close" at bounding box center [901, 490] width 107 height 33
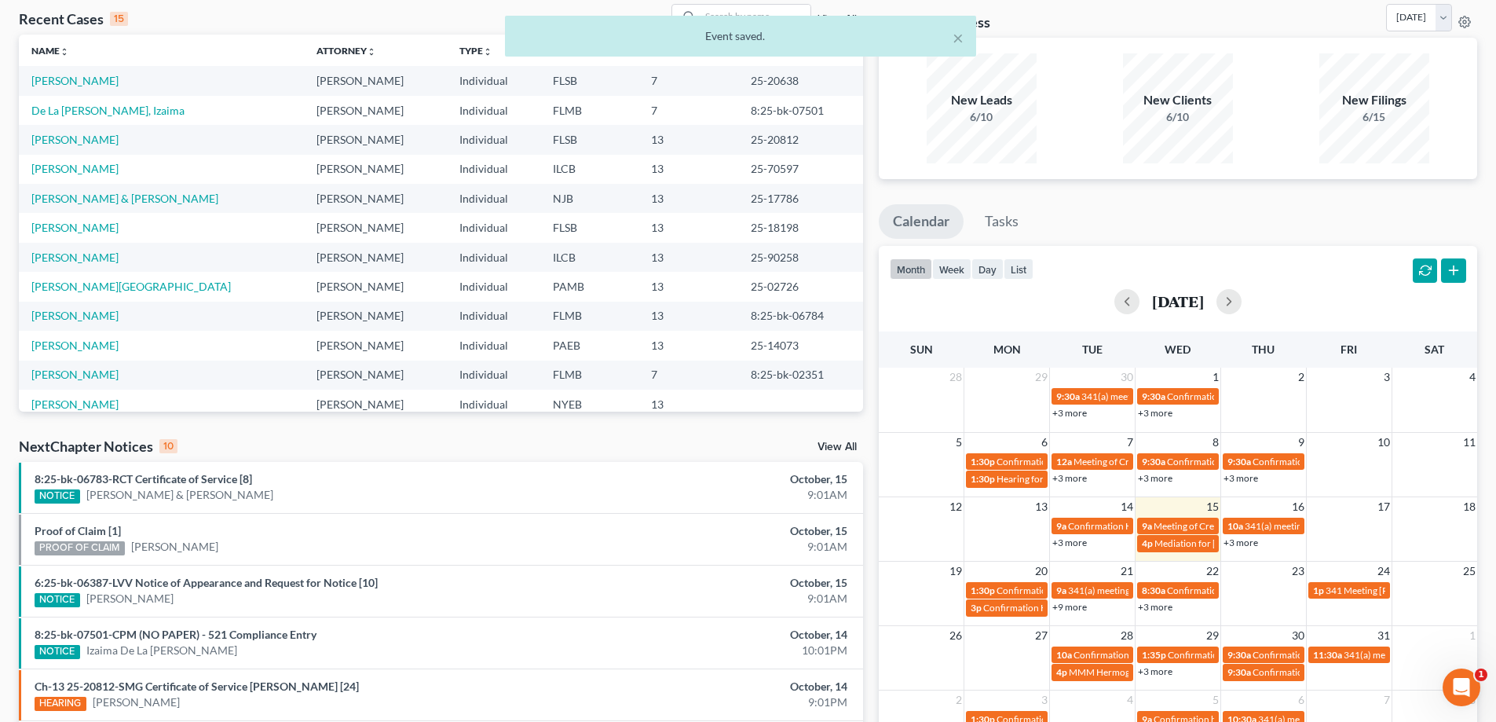
click at [871, 557] on div "Monthly Progress Bankruptcy Bankruptcy [DATE] [DATE] [DATE] [DATE] [DATE] [DATE…" at bounding box center [1178, 504] width 614 height 1000
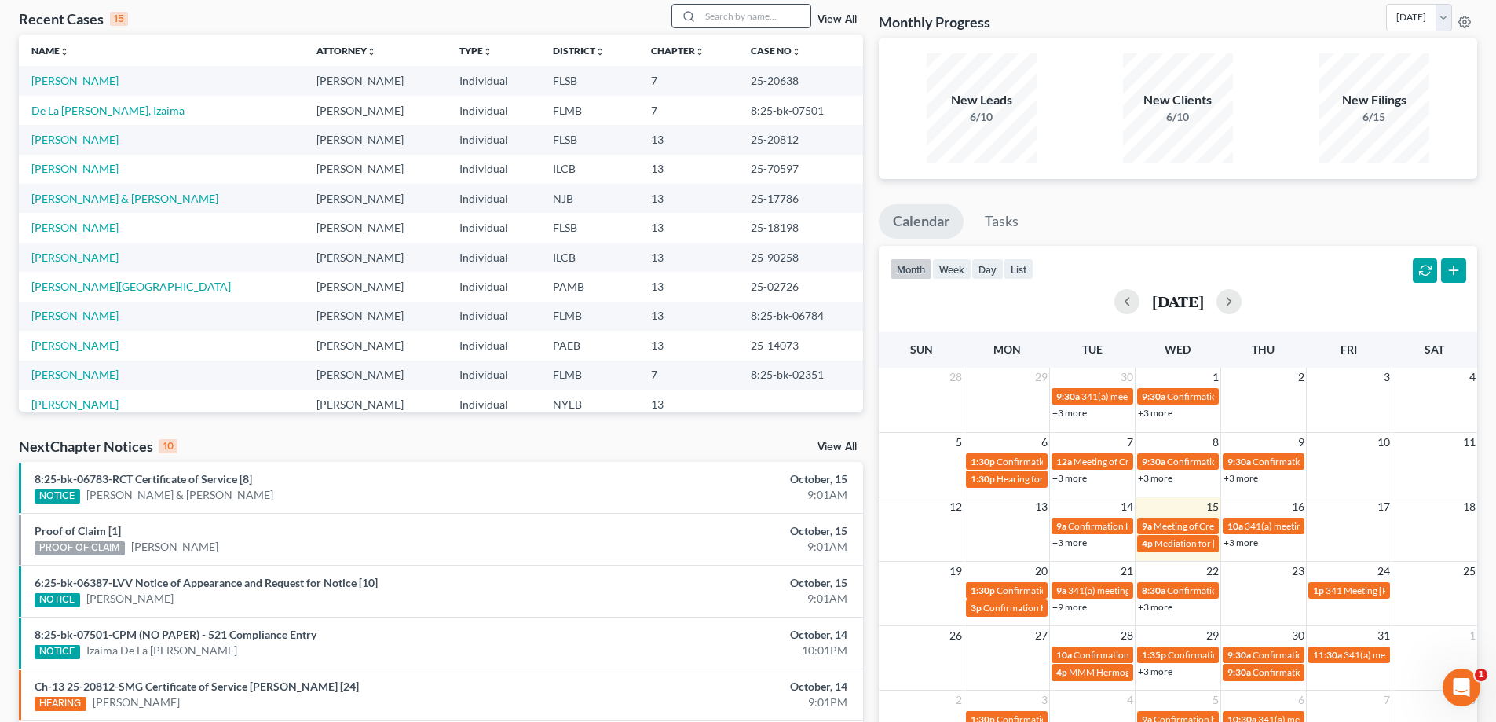
click at [695, 16] on icon at bounding box center [688, 16] width 13 height 13
click at [748, 14] on input "search" at bounding box center [755, 16] width 110 height 23
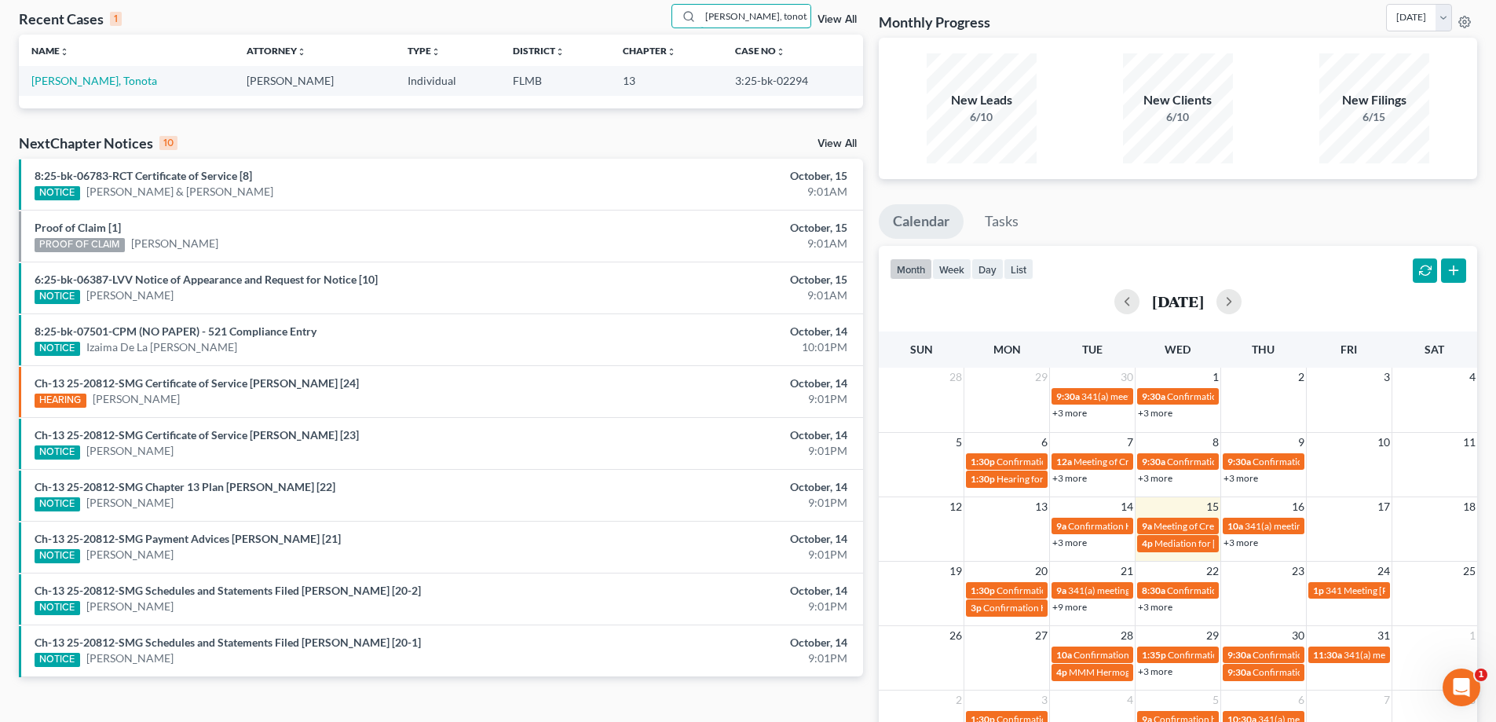
type input "[PERSON_NAME], tonota"
drag, startPoint x: 796, startPoint y: 76, endPoint x: 711, endPoint y: 84, distance: 85.2
click at [722, 84] on td "3:25-bk-02294" at bounding box center [792, 80] width 141 height 29
copy td "3:25-bk-02294"
